Goal: Information Seeking & Learning: Learn about a topic

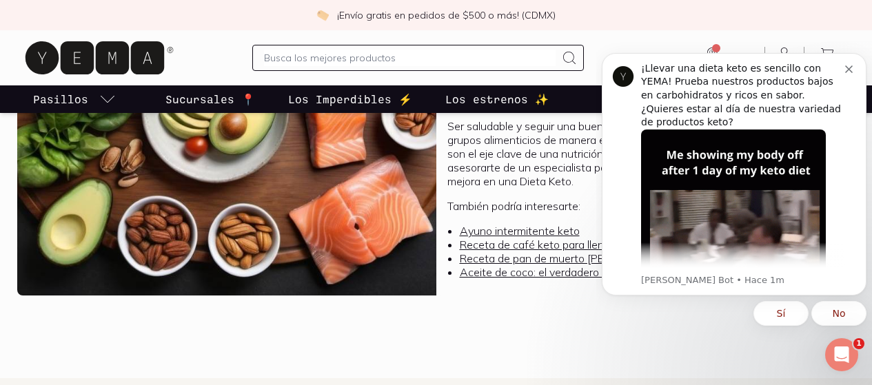
scroll to position [1236, 0]
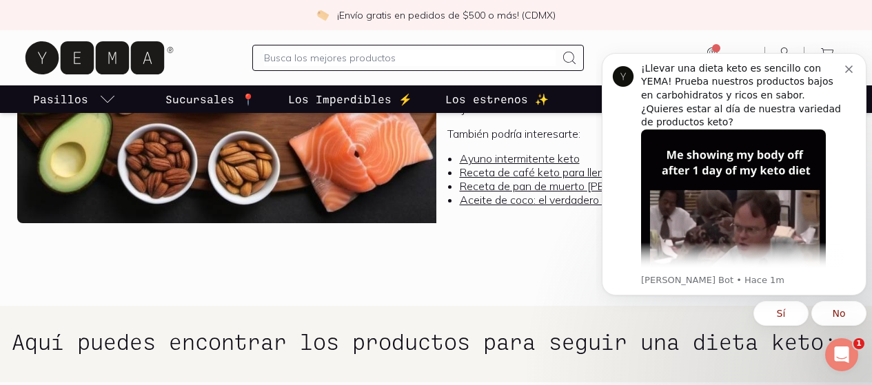
click at [848, 66] on icon "Dismiss notification" at bounding box center [849, 69] width 8 height 8
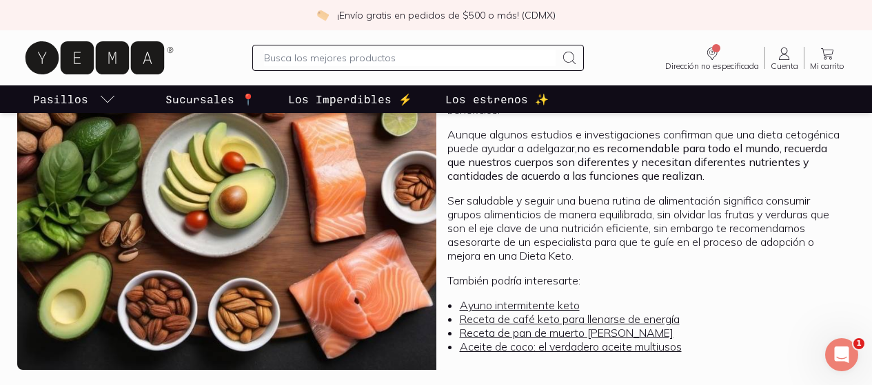
scroll to position [551, 0]
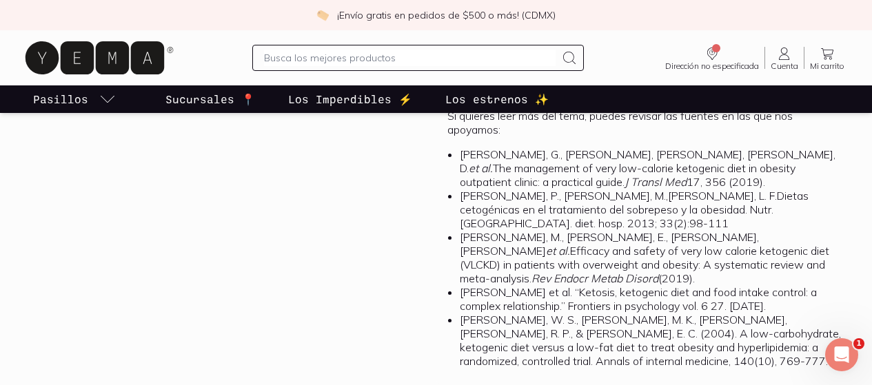
scroll to position [3839, 0]
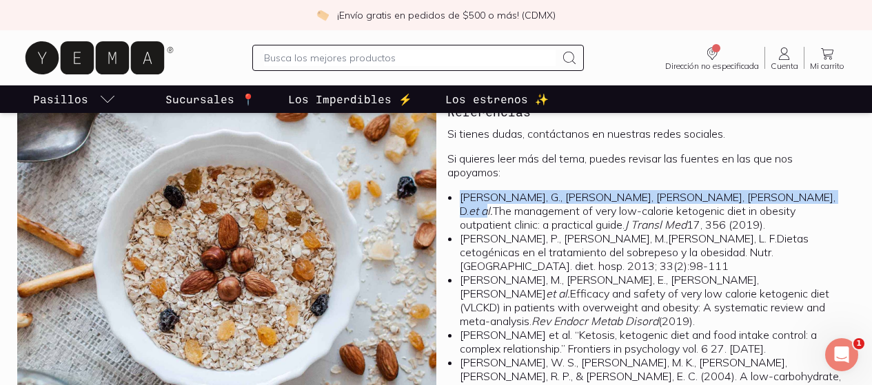
drag, startPoint x: 458, startPoint y: 198, endPoint x: 667, endPoint y: 197, distance: 208.8
click at [667, 197] on ol "[PERSON_NAME], G., [PERSON_NAME], [PERSON_NAME], [PERSON_NAME], D. et al. The m…" at bounding box center [645, 300] width 397 height 220
click at [594, 195] on li "[PERSON_NAME], G., [PERSON_NAME], [PERSON_NAME], [PERSON_NAME], D. et al. The m…" at bounding box center [652, 210] width 384 height 41
click at [517, 201] on li "[PERSON_NAME], G., [PERSON_NAME], [PERSON_NAME], [PERSON_NAME], D. et al. The m…" at bounding box center [652, 210] width 384 height 41
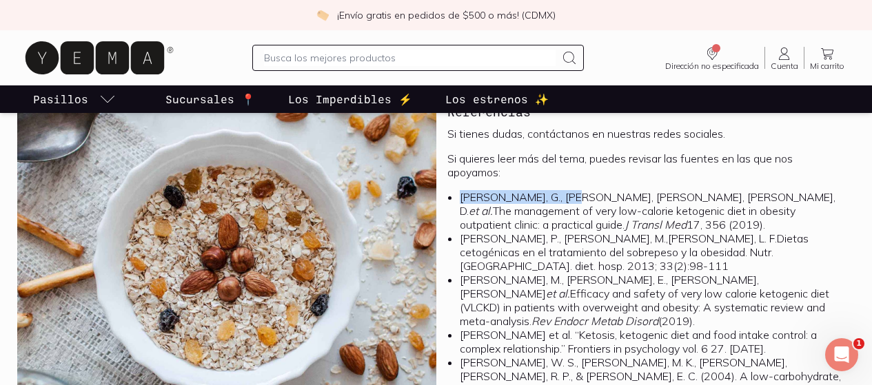
drag, startPoint x: 568, startPoint y: 197, endPoint x: 454, endPoint y: 197, distance: 114.4
click at [454, 197] on ol "[PERSON_NAME], G., [PERSON_NAME], [PERSON_NAME], [PERSON_NAME], D. et al. The m…" at bounding box center [645, 300] width 397 height 220
copy li "Muscogiuri, G., Barrea"
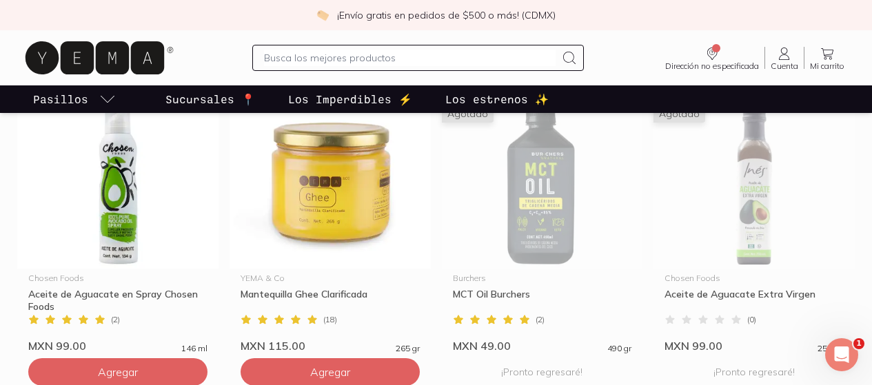
scroll to position [1152, 0]
